Goal: Find specific page/section: Locate a particular part of the current website

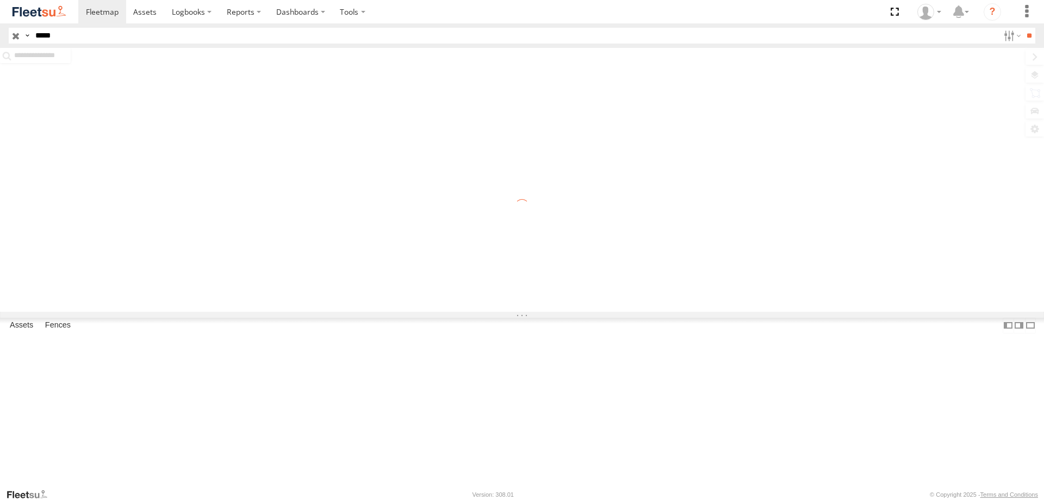
type input "*****"
click at [1023, 28] on input "**" at bounding box center [1029, 36] width 13 height 16
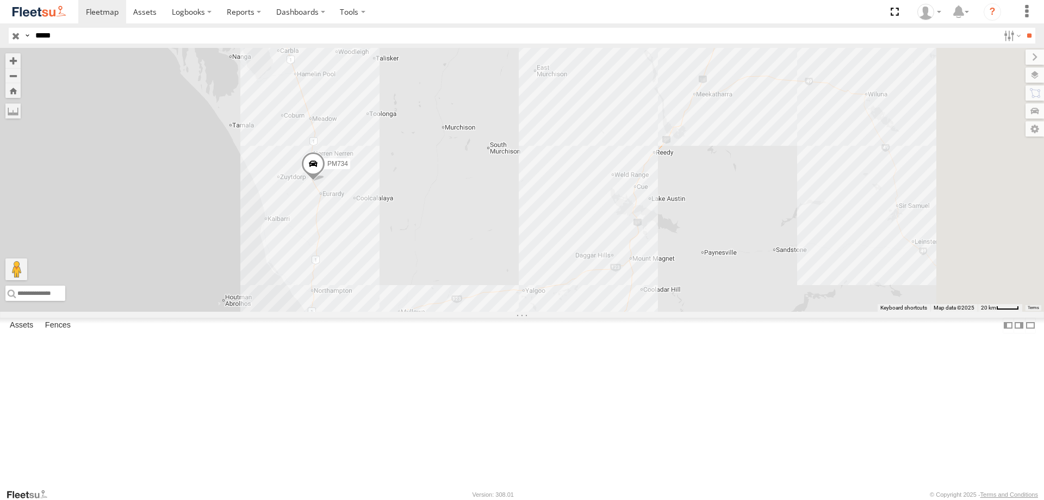
drag, startPoint x: 888, startPoint y: 195, endPoint x: 504, endPoint y: 188, distance: 384.0
click at [499, 197] on div "PM734" at bounding box center [522, 180] width 1044 height 264
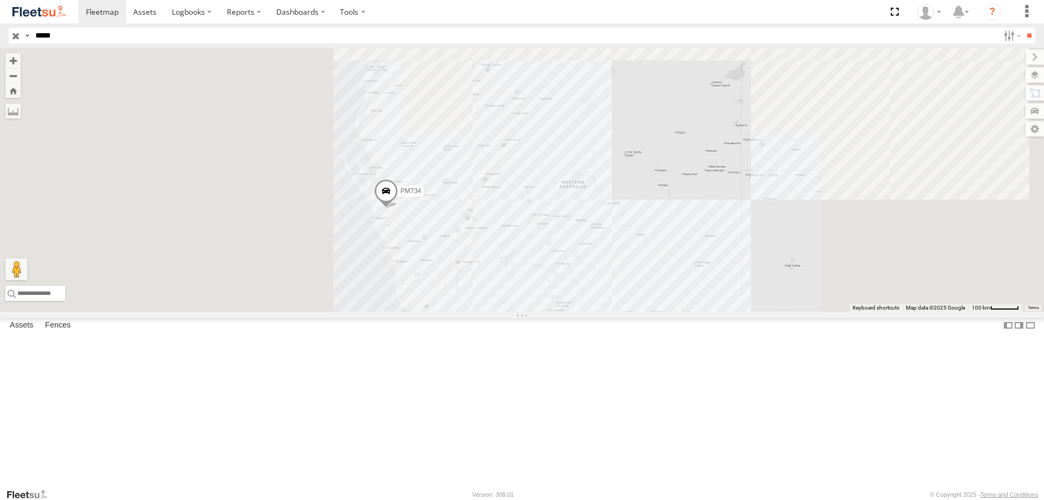
drag, startPoint x: 842, startPoint y: 319, endPoint x: 792, endPoint y: 321, distance: 49.6
click at [792, 312] on div "PM734" at bounding box center [522, 180] width 1044 height 264
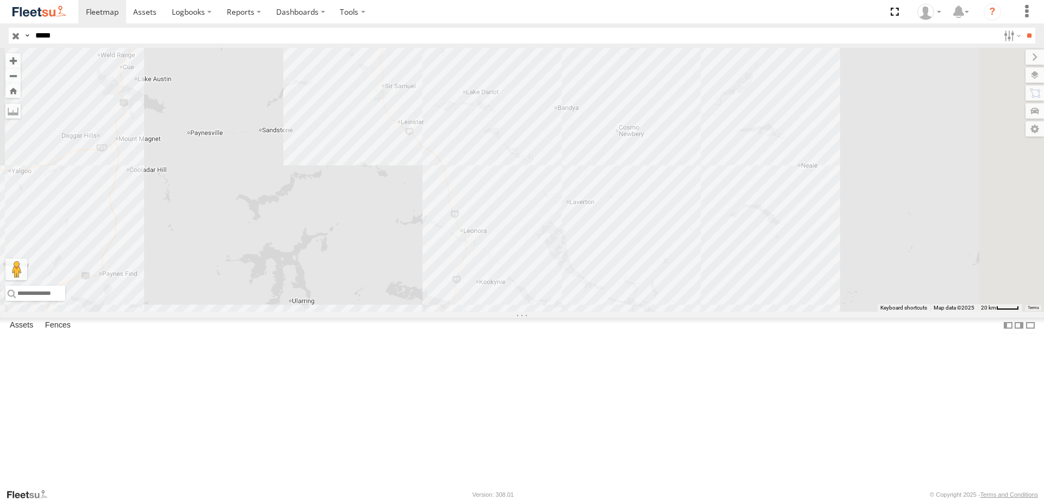
drag, startPoint x: 672, startPoint y: 396, endPoint x: 671, endPoint y: 318, distance: 78.9
click at [649, 312] on div "PM734" at bounding box center [522, 180] width 1044 height 264
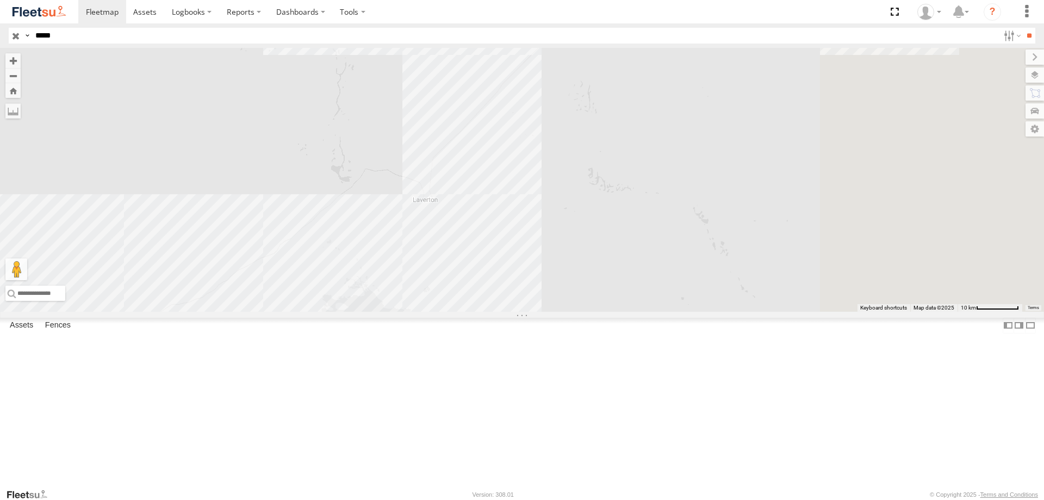
drag, startPoint x: 884, startPoint y: 290, endPoint x: 667, endPoint y: 339, distance: 222.8
click at [664, 312] on div "PM734" at bounding box center [522, 180] width 1044 height 264
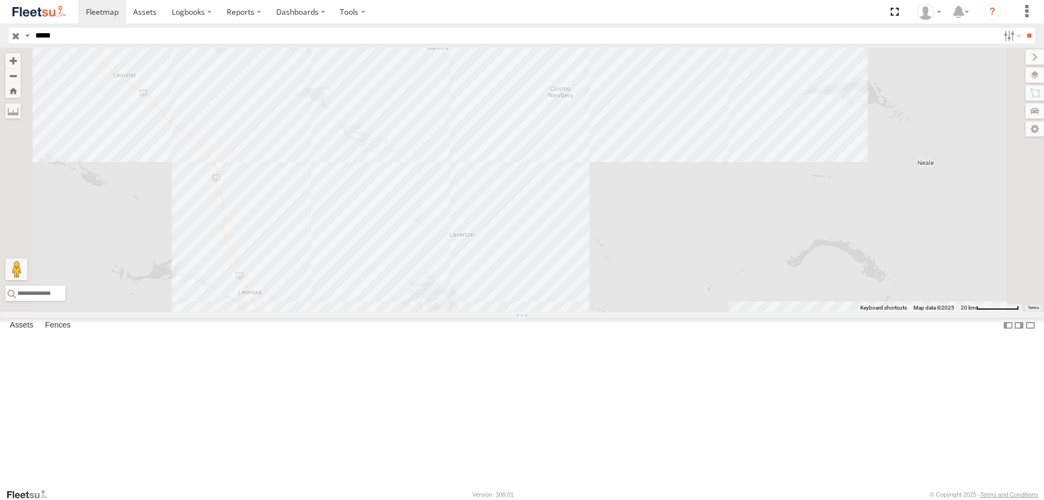
click at [867, 198] on div "PM734" at bounding box center [522, 180] width 1044 height 264
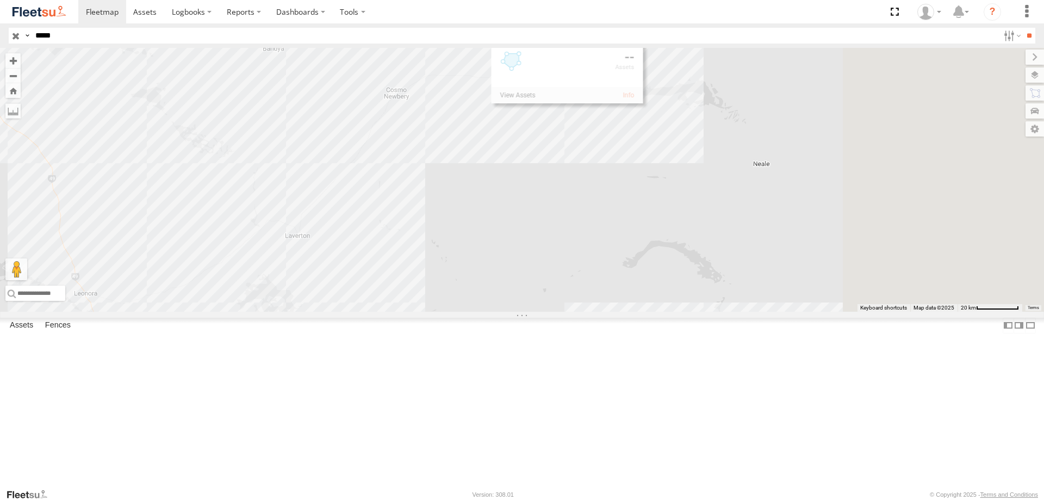
drag, startPoint x: 870, startPoint y: 307, endPoint x: 699, endPoint y: 308, distance: 170.8
click at [700, 308] on div "PM734" at bounding box center [522, 180] width 1044 height 264
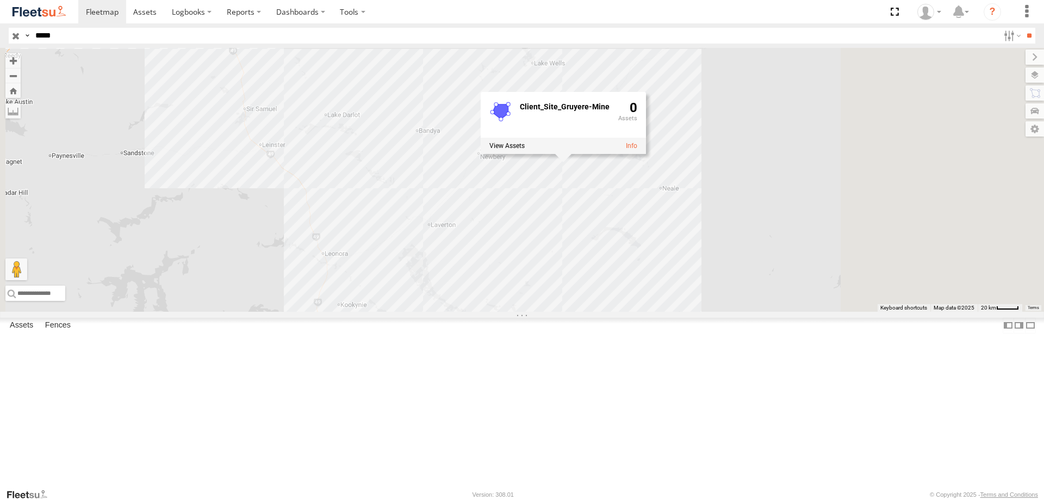
click at [748, 309] on div "PM734 Client_Site_Gruyere-Mine 0" at bounding box center [522, 180] width 1044 height 264
click at [579, 301] on div "PM734" at bounding box center [522, 180] width 1044 height 264
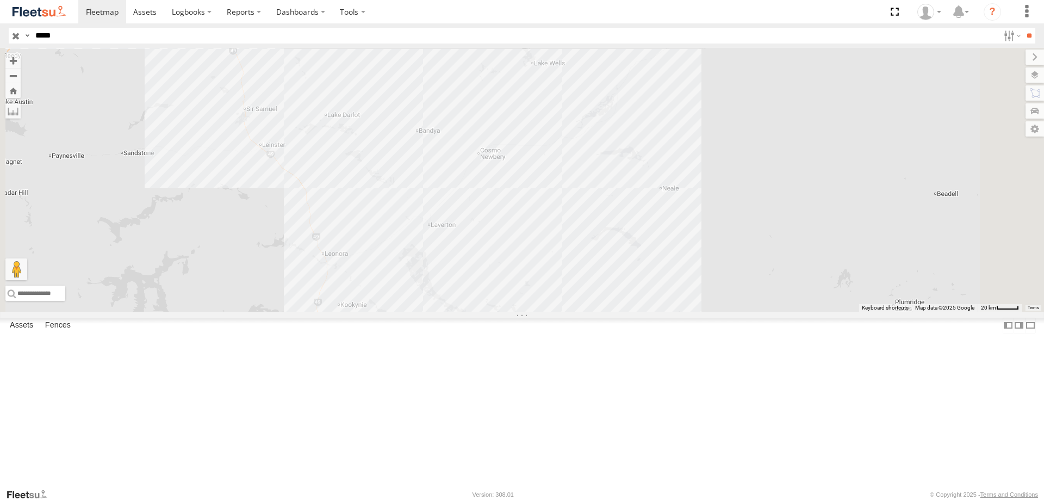
click at [574, 305] on div "PM734" at bounding box center [522, 180] width 1044 height 264
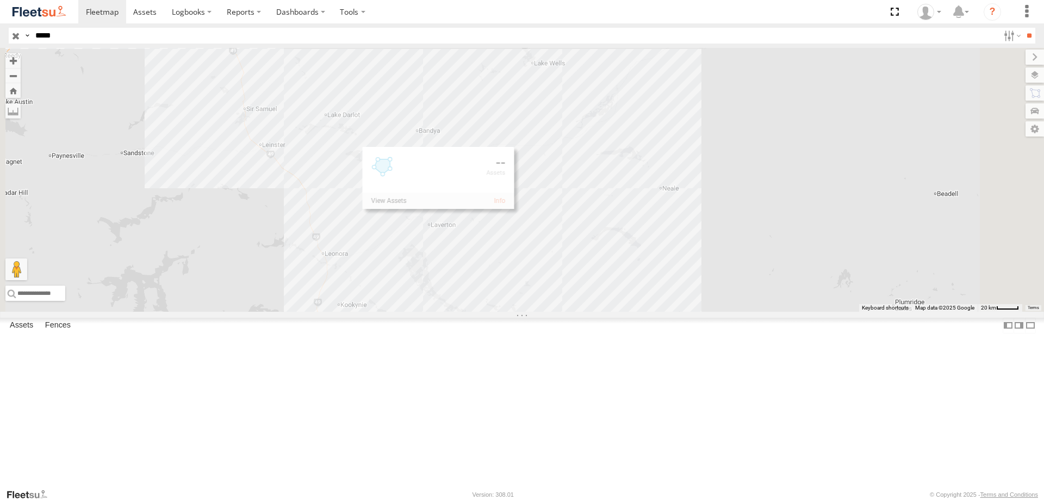
click at [720, 312] on div "PM734" at bounding box center [522, 180] width 1044 height 264
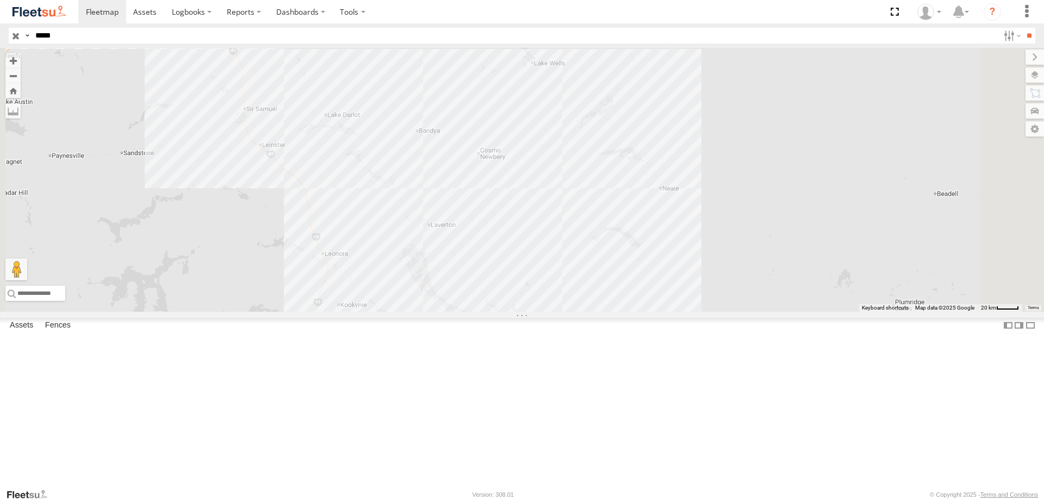
click at [703, 249] on div "PM734" at bounding box center [522, 180] width 1044 height 264
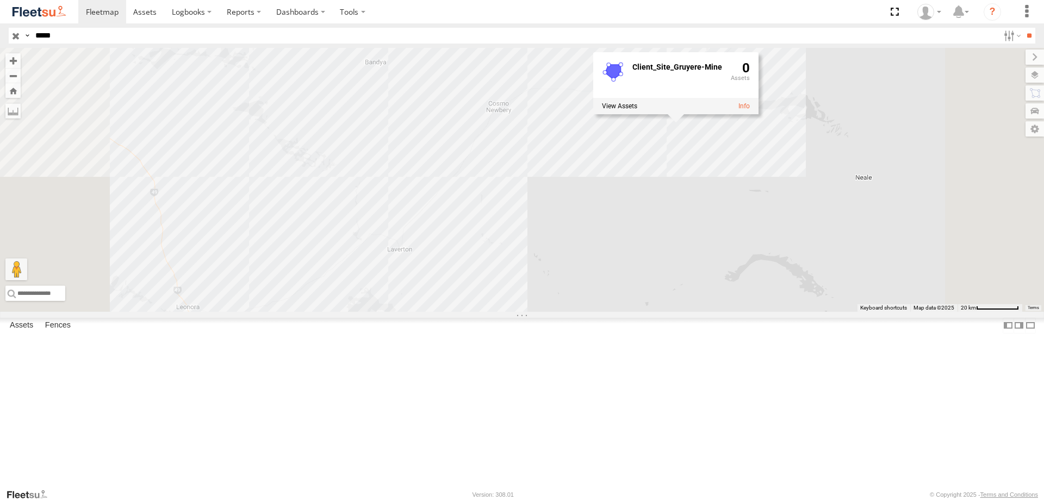
click at [631, 261] on div "PM734 Client_Site_Gruyere-Mine 0" at bounding box center [522, 180] width 1044 height 264
click at [524, 110] on div "PM734" at bounding box center [522, 180] width 1044 height 264
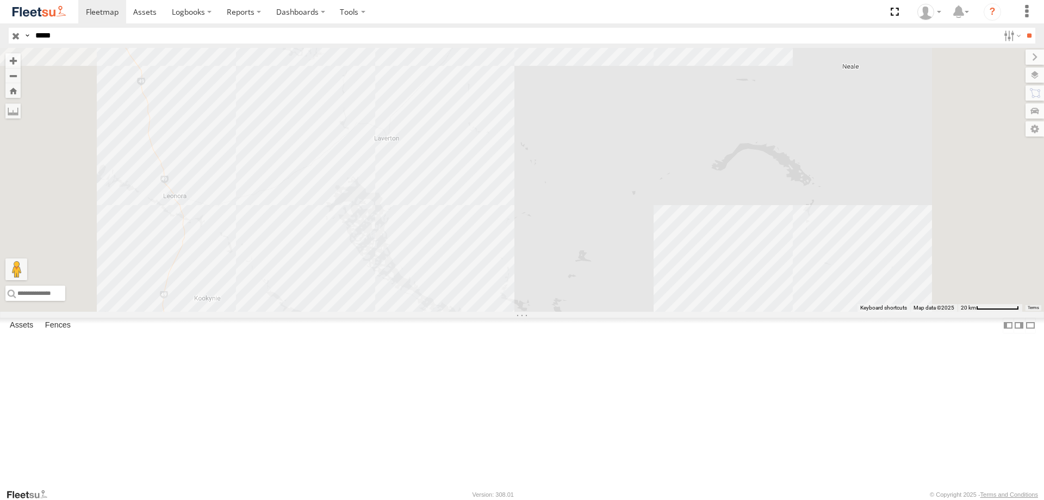
drag, startPoint x: 688, startPoint y: 365, endPoint x: 674, endPoint y: 245, distance: 121.0
click at [674, 245] on div "PM734 Client_Site_Viva_Moolart-Mine 0" at bounding box center [522, 180] width 1044 height 264
click at [947, 312] on div "PM734 Client_Site_Viva_Moolart-Mine 0" at bounding box center [522, 180] width 1044 height 264
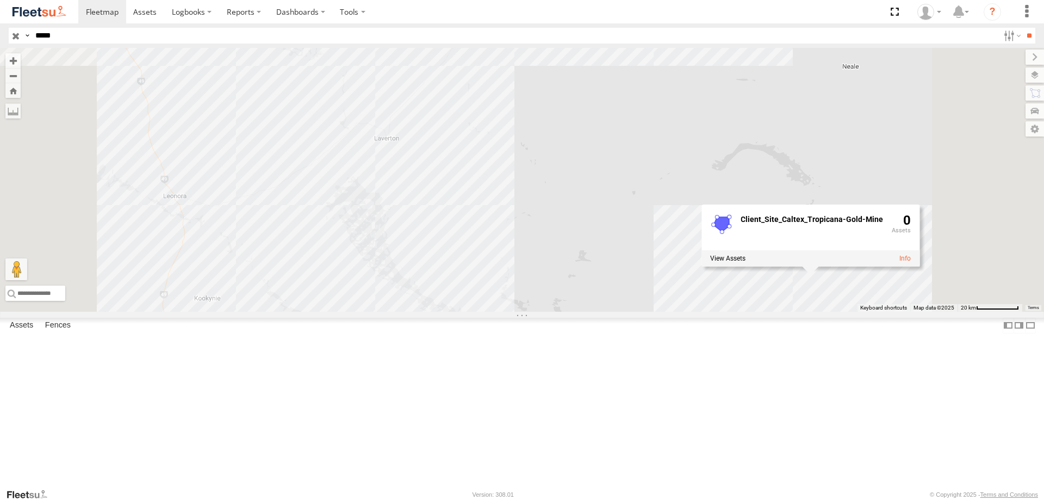
click at [888, 312] on div "PM734 Client_Site_Caltex_Tropicana-Gold-Mine 0" at bounding box center [522, 180] width 1044 height 264
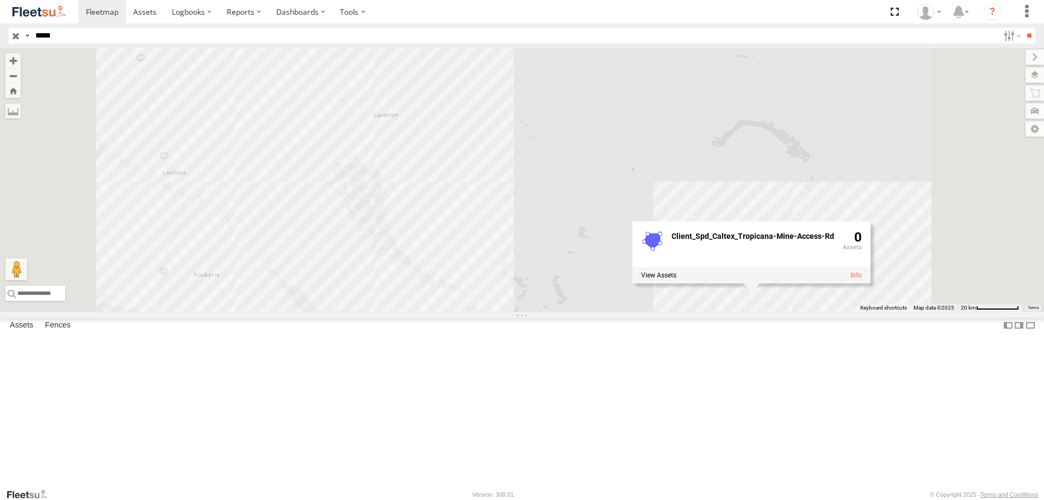
drag, startPoint x: 712, startPoint y: 262, endPoint x: 712, endPoint y: 238, distance: 23.4
click at [712, 238] on div "PM734 Client_Spd_Caltex_Tropicana-Mine-Access-Rd 0" at bounding box center [522, 180] width 1044 height 264
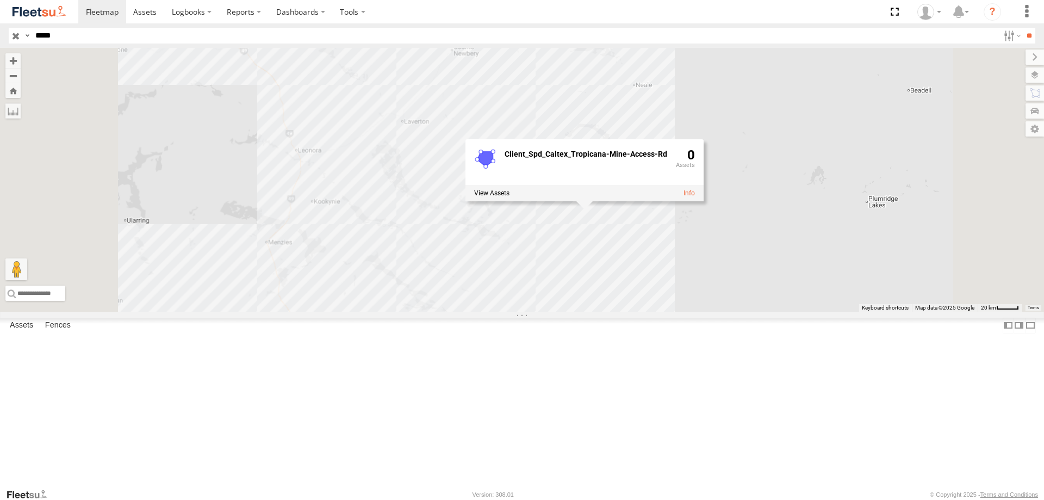
drag, startPoint x: 597, startPoint y: 152, endPoint x: 599, endPoint y: 195, distance: 43.0
click at [599, 195] on div "PM734 Client_Spd_Caltex_Tropicana-Mine-Access-Rd 0" at bounding box center [522, 180] width 1044 height 264
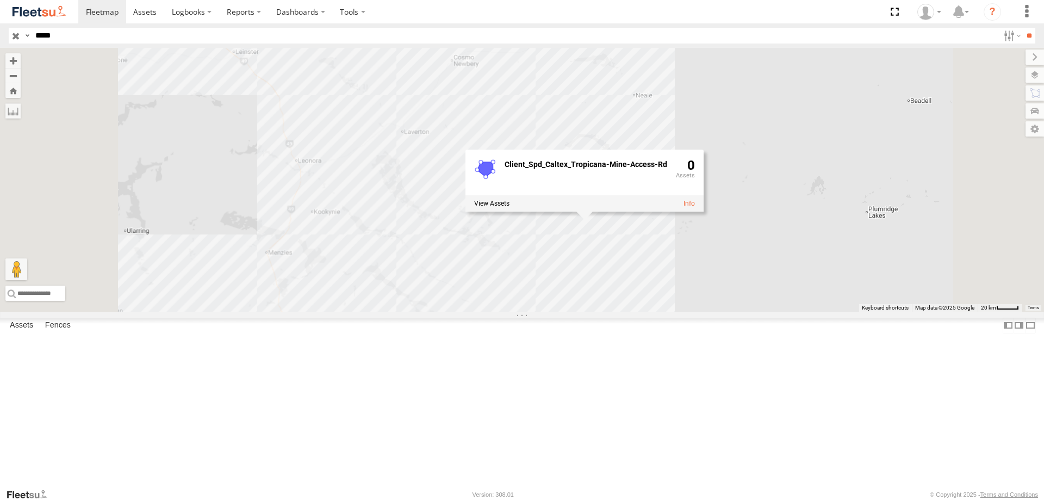
click at [599, 195] on div "PM734 Client_Spd_Caltex_Tropicana-Mine-Access-Rd 0" at bounding box center [522, 180] width 1044 height 264
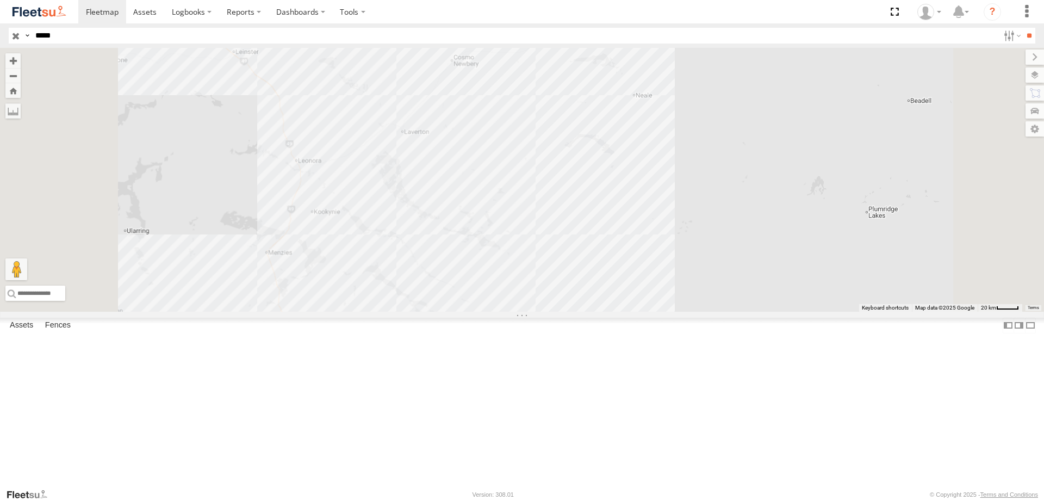
click at [538, 269] on div "PM734" at bounding box center [522, 180] width 1044 height 264
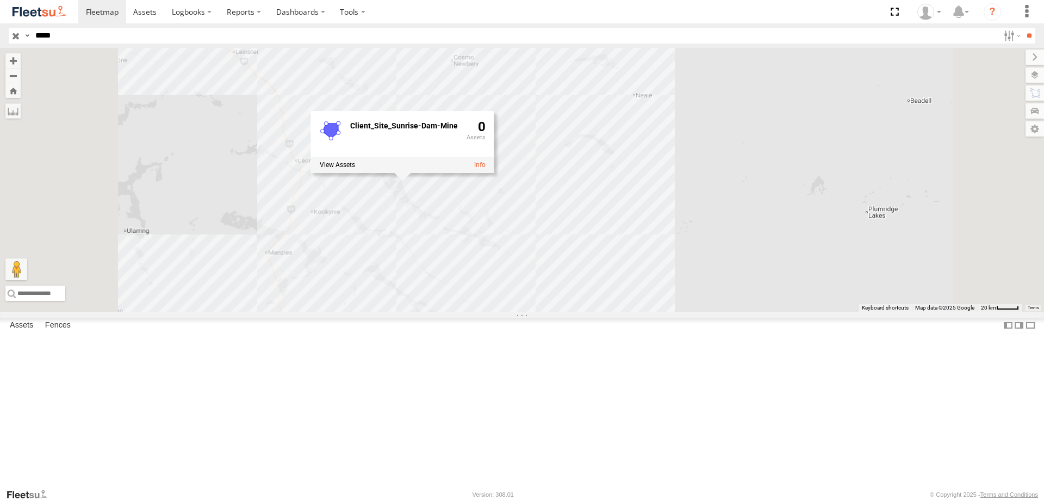
click at [666, 226] on div "PM734 Client_Site_Sunrise-Dam-Mine 0" at bounding box center [522, 180] width 1044 height 264
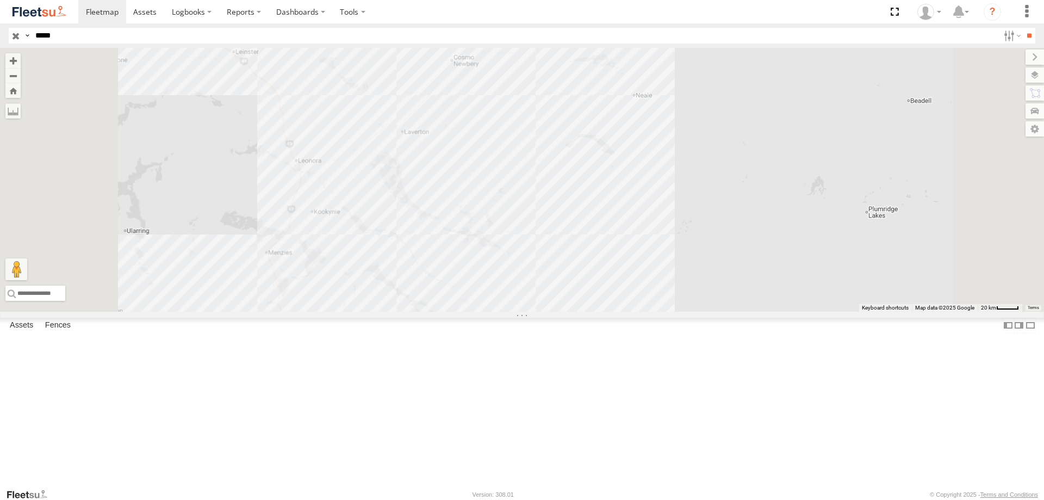
click at [681, 147] on div "PM734" at bounding box center [522, 180] width 1044 height 264
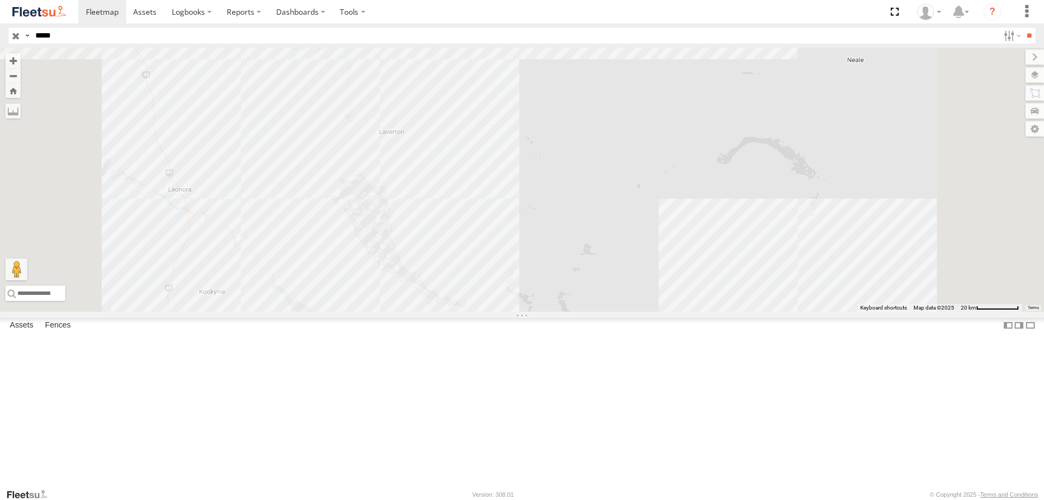
click at [546, 206] on div "PM734 Client_Site_Gruyere-Mine 0" at bounding box center [522, 180] width 1044 height 264
click at [635, 228] on div "PM734 Client_Site_Admiral 0" at bounding box center [522, 180] width 1044 height 264
